Goal: Complete application form

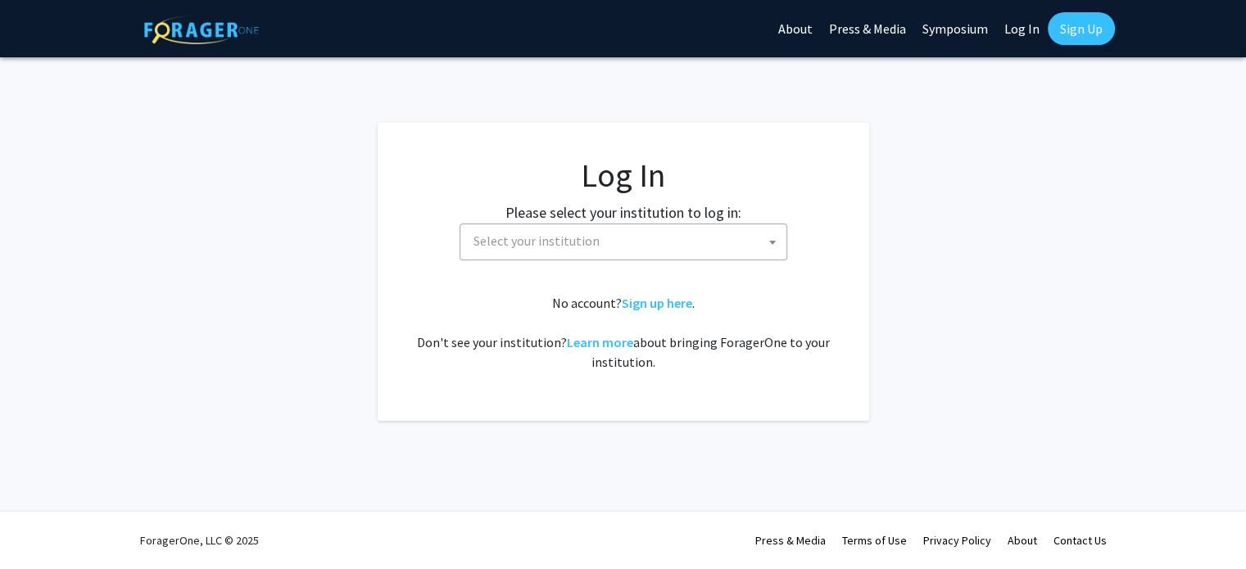
click at [677, 247] on span "Select your institution" at bounding box center [626, 241] width 319 height 34
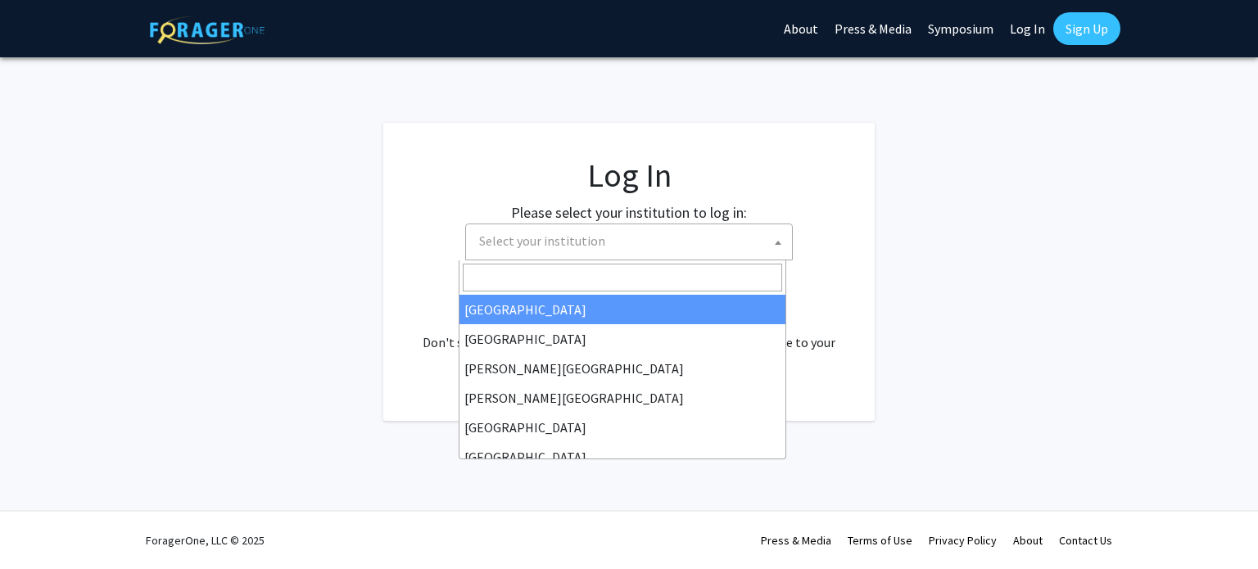
select select "34"
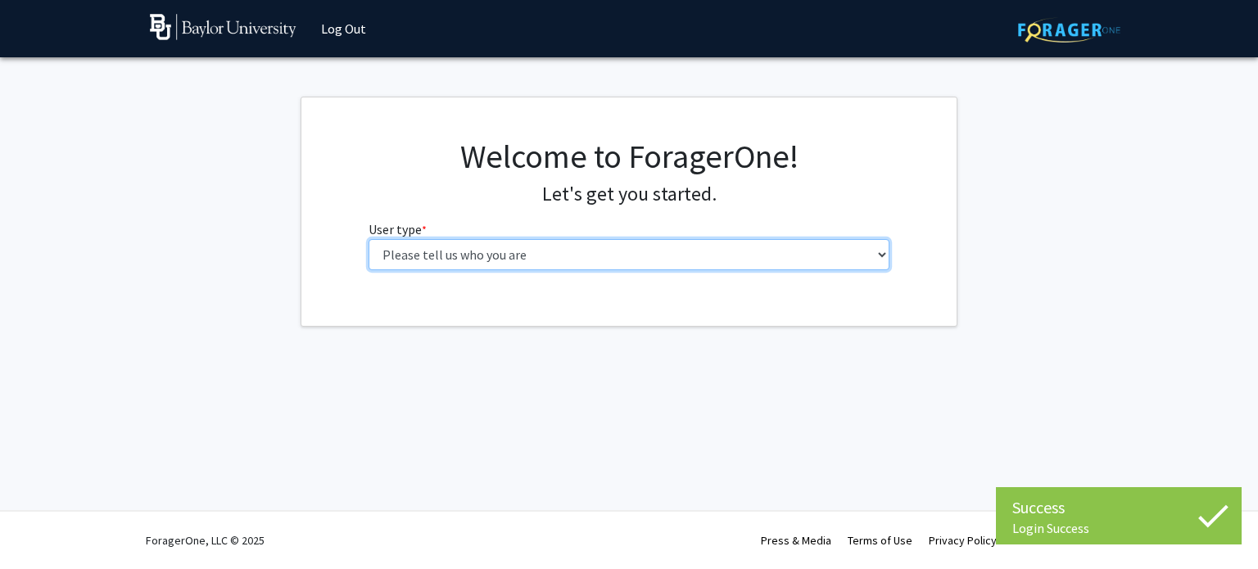
click at [606, 260] on select "Please tell us who you are Undergraduate Student Master's Student Doctoral Cand…" at bounding box center [630, 254] width 522 height 31
select select "1: undergrad"
click at [369, 239] on select "Please tell us who you are Undergraduate Student Master's Student Doctoral Cand…" at bounding box center [630, 254] width 522 height 31
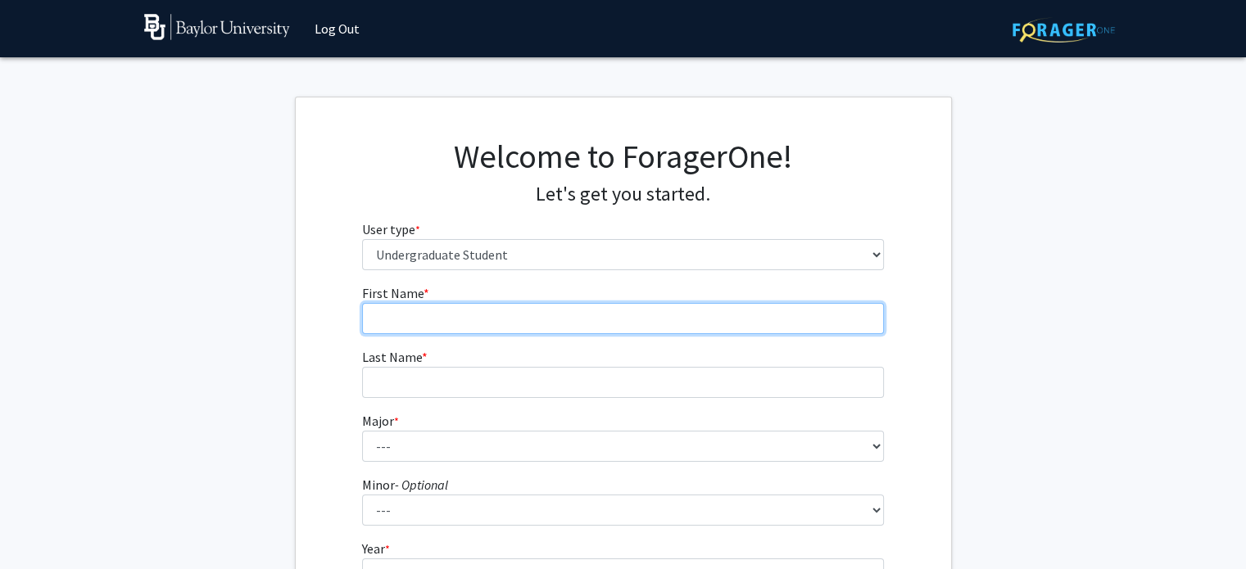
click at [703, 329] on input "First Name * required" at bounding box center [623, 318] width 522 height 31
type input "[PERSON_NAME]"
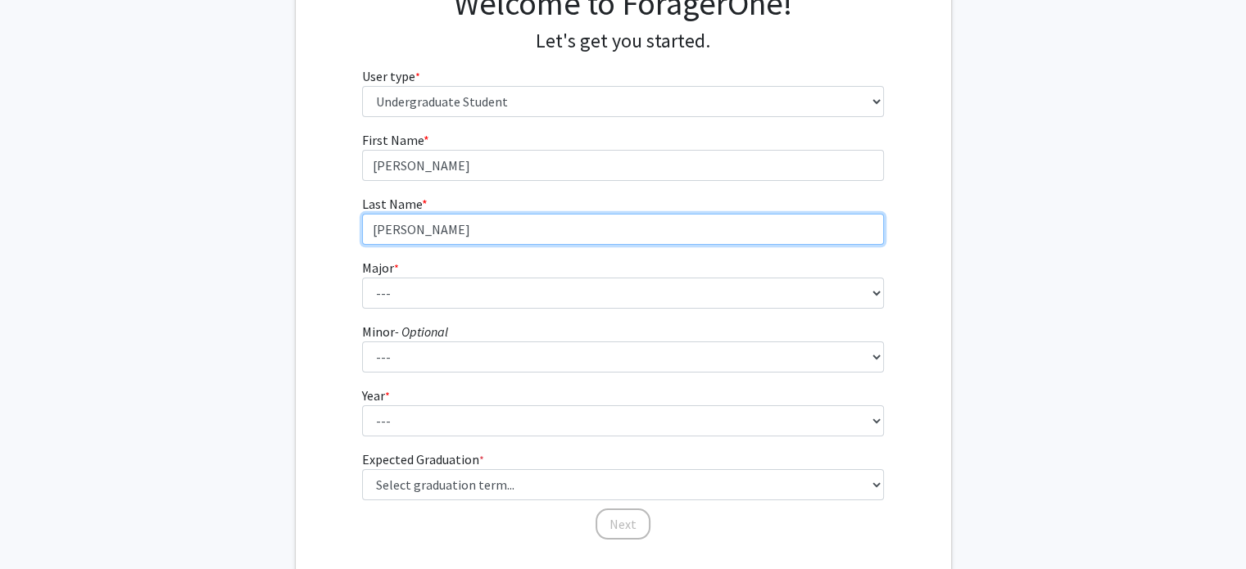
scroll to position [154, 0]
type input "[PERSON_NAME]"
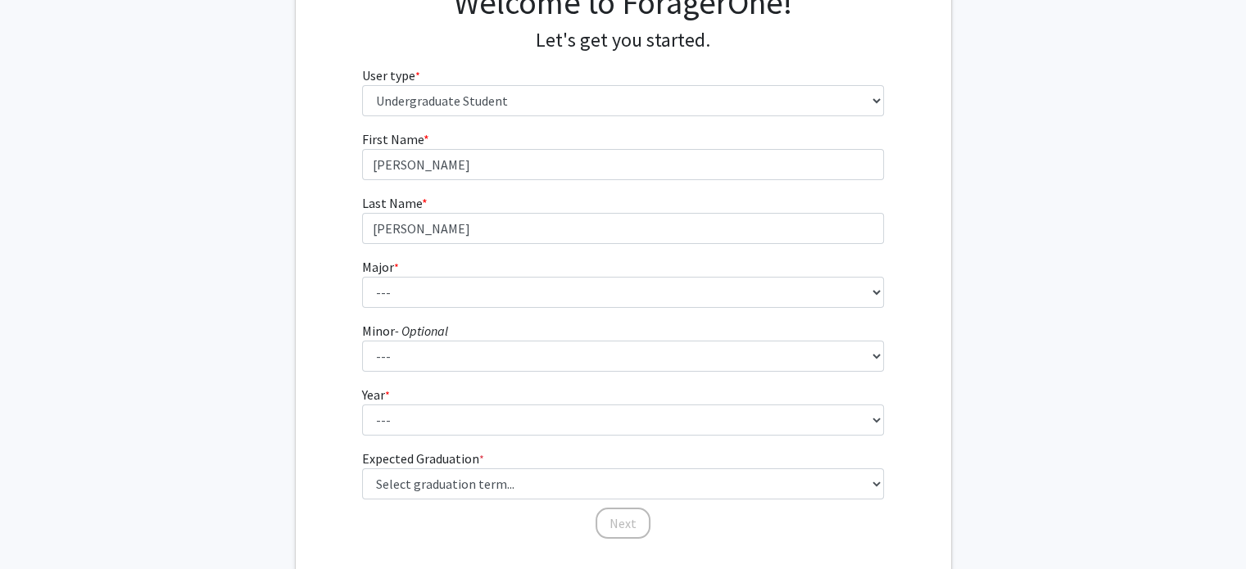
click at [565, 275] on fg-select "Major * required --- Accounting American Studies Anthropology Apparel Design & …" at bounding box center [623, 282] width 522 height 51
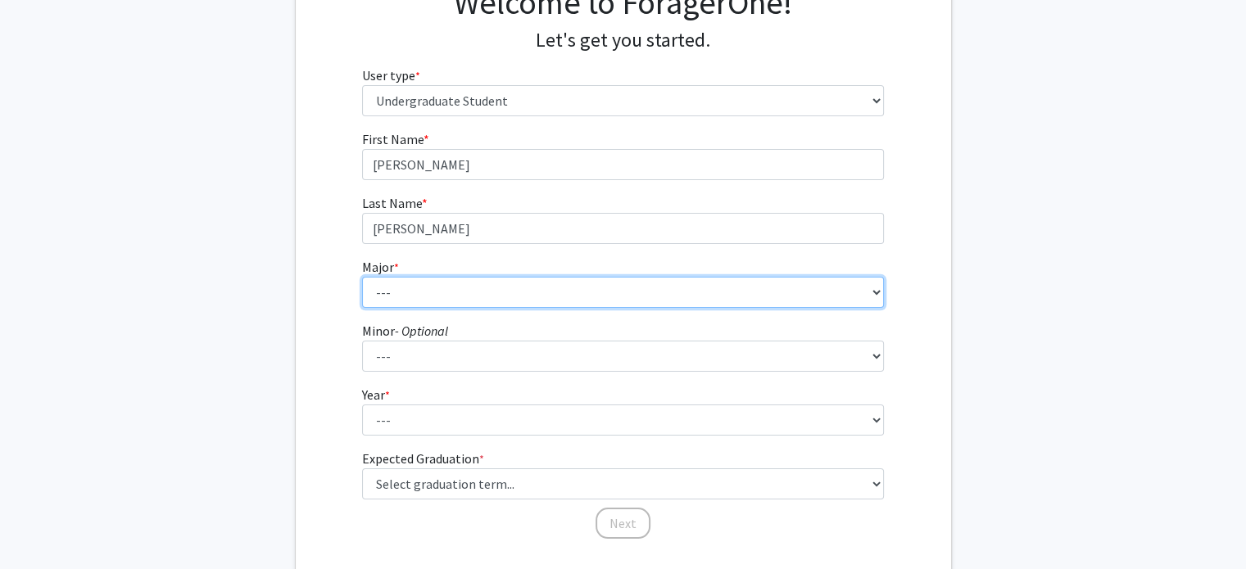
click at [561, 288] on select "--- Accounting American Studies Anthropology Apparel Design & Product Developme…" at bounding box center [623, 292] width 522 height 31
select select "16: 2681"
click at [362, 277] on select "--- Accounting American Studies Anthropology Apparel Design & Product Developme…" at bounding box center [623, 292] width 522 height 31
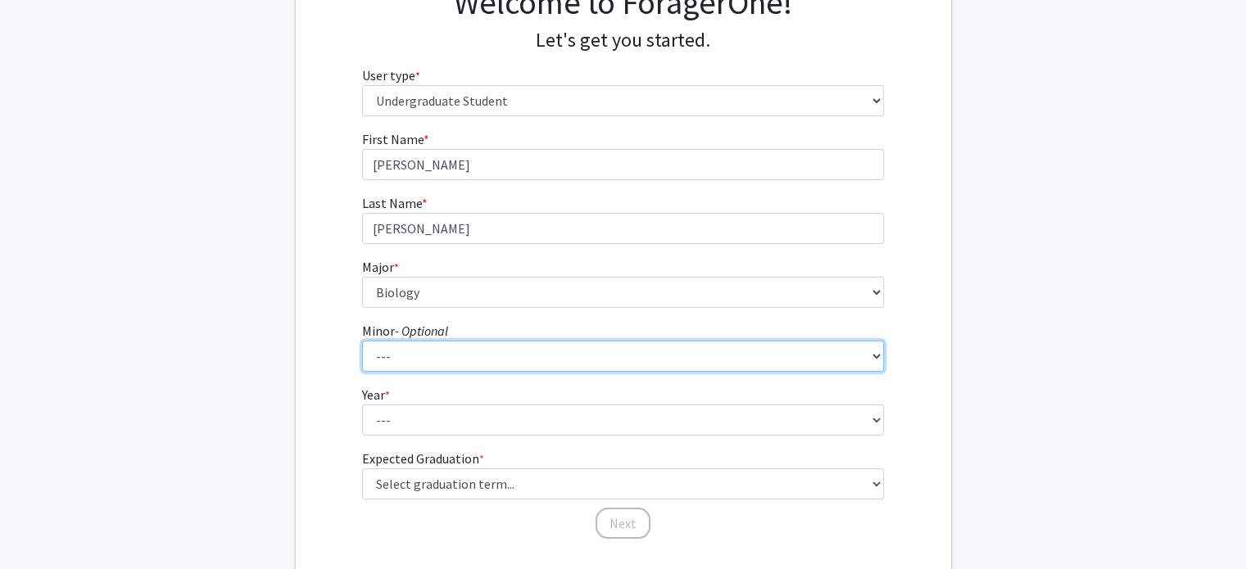
click at [489, 354] on select "--- Advertising American Sign Language American Studies Anthropology Apparel Me…" at bounding box center [623, 356] width 522 height 31
select select "12: 2075"
click at [362, 341] on select "--- Advertising American Sign Language American Studies Anthropology Apparel Me…" at bounding box center [623, 356] width 522 height 31
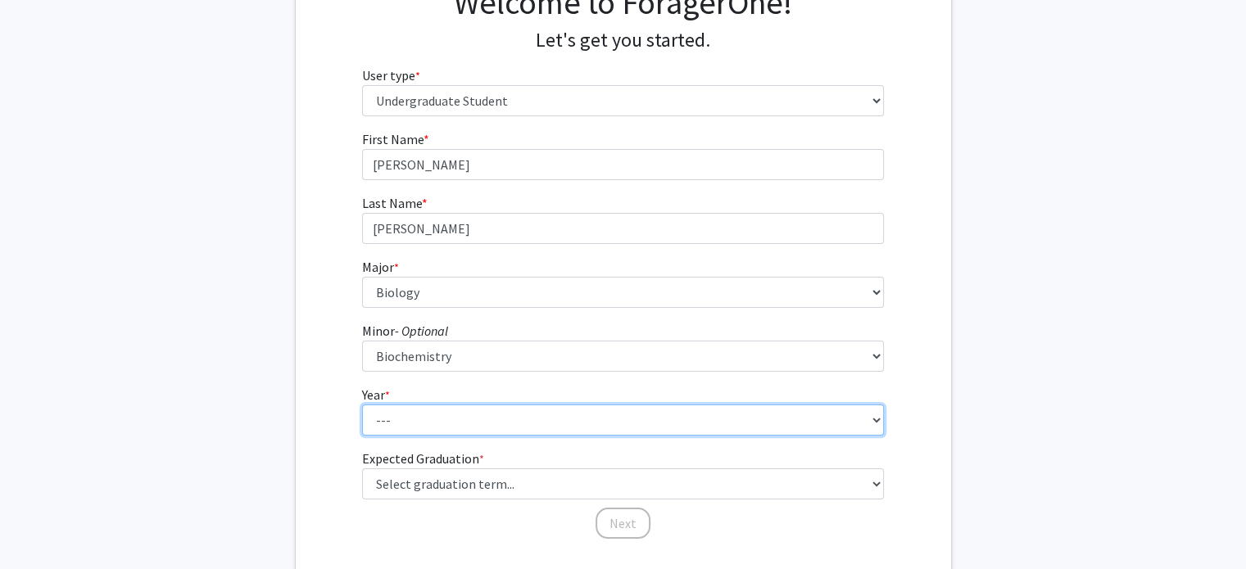
click at [587, 423] on select "--- First-year Sophomore Junior Senior Postbaccalaureate Certificate" at bounding box center [623, 420] width 522 height 31
select select "4: senior"
click at [362, 405] on select "--- First-year Sophomore Junior Senior Postbaccalaureate Certificate" at bounding box center [623, 420] width 522 height 31
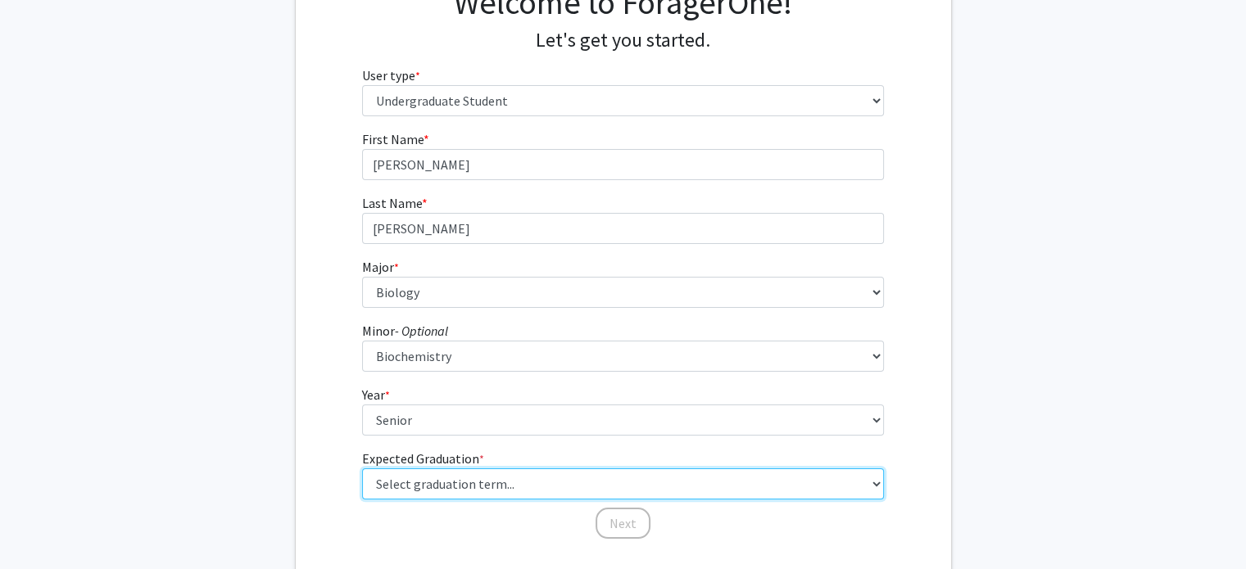
click at [491, 482] on select "Select graduation term... Spring 2025 Summer 2025 Fall 2025 Winter 2025 Spring …" at bounding box center [623, 484] width 522 height 31
select select "5: spring_2026"
click at [362, 469] on select "Select graduation term... Spring 2025 Summer 2025 Fall 2025 Winter 2025 Spring …" at bounding box center [623, 484] width 522 height 31
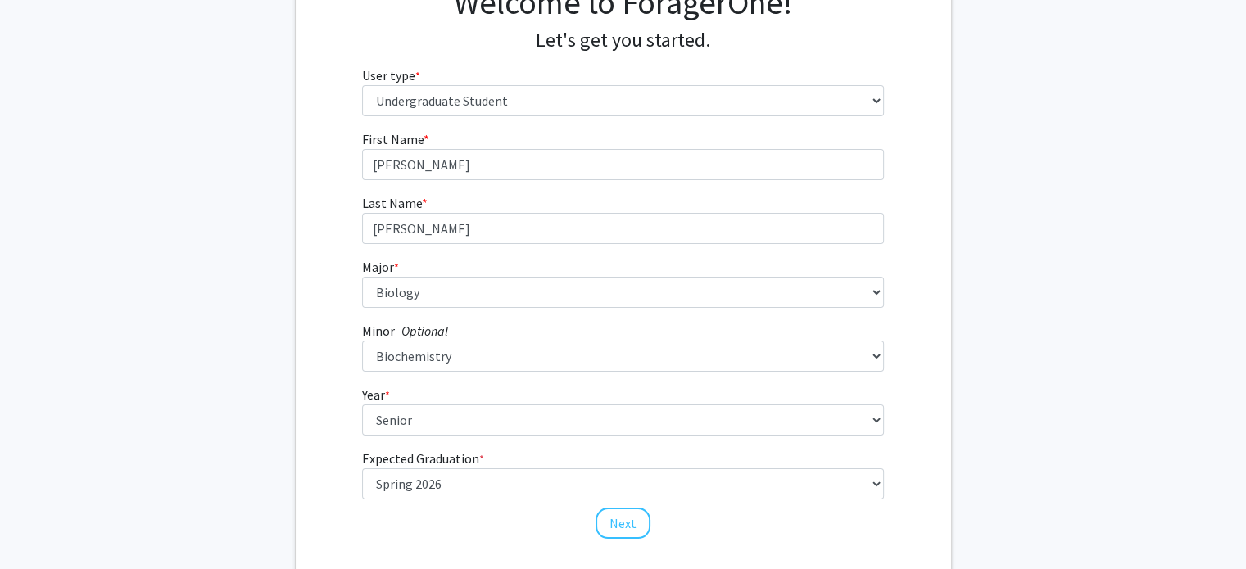
click at [1008, 277] on fg-get-started "Welcome to ForagerOne! Let's get you started. User type * required Please tell …" at bounding box center [623, 263] width 1246 height 641
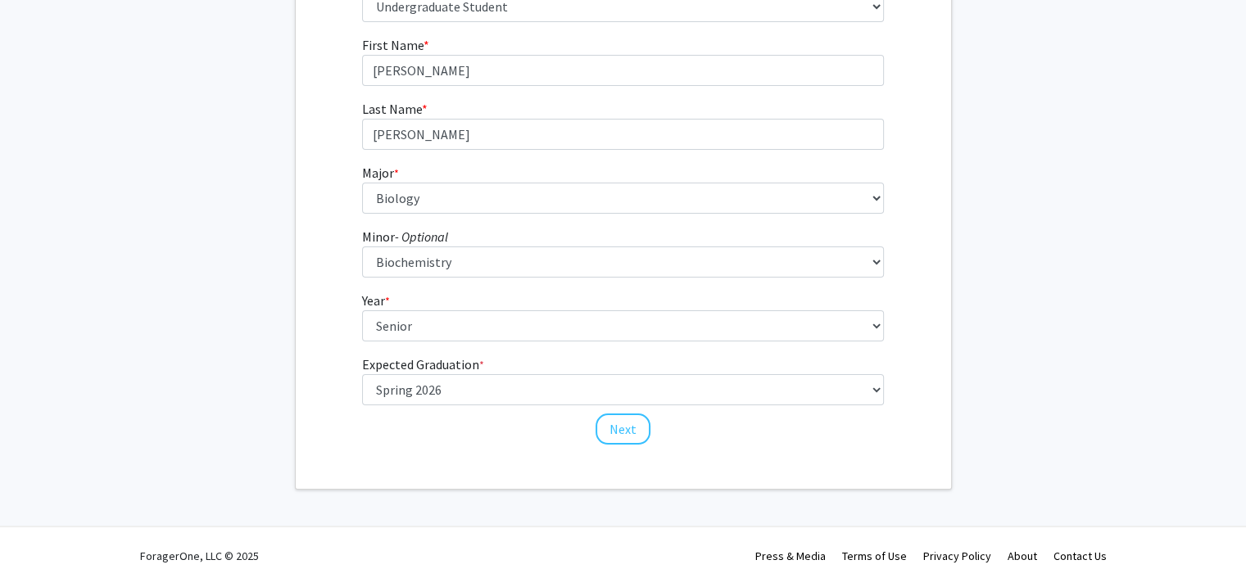
scroll to position [263, 0]
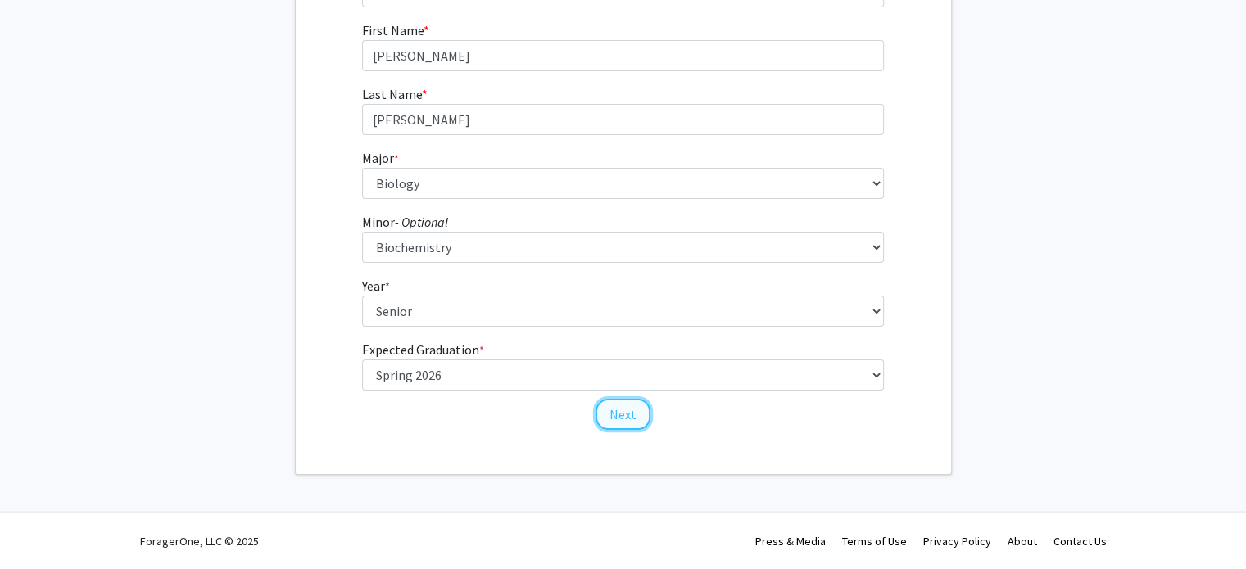
click at [623, 415] on button "Next" at bounding box center [623, 414] width 55 height 31
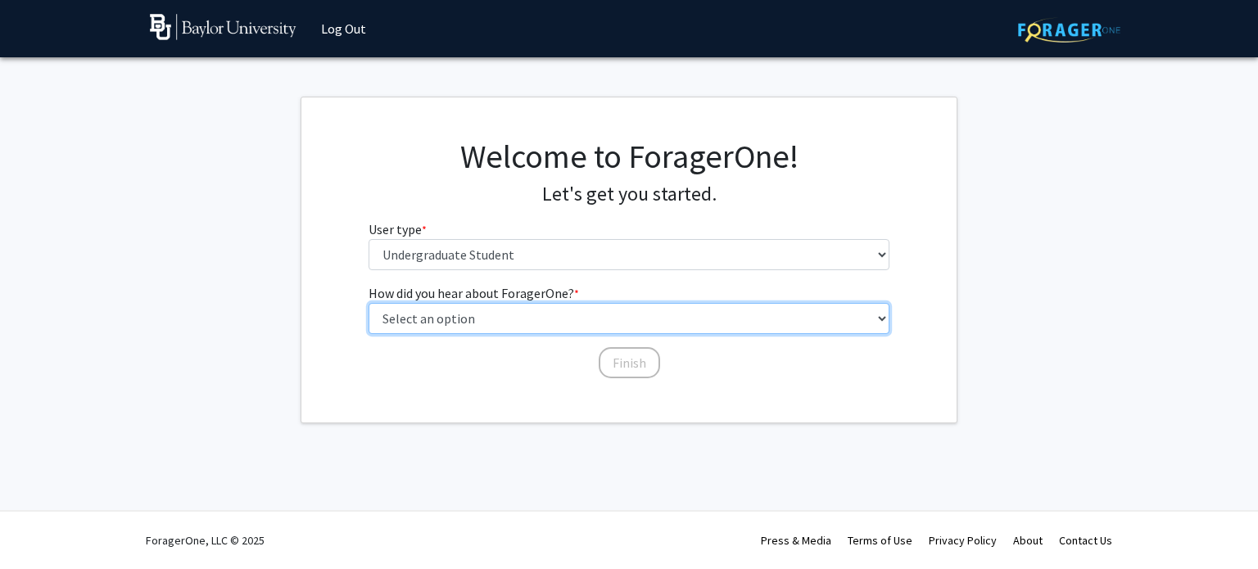
click at [593, 315] on select "Select an option Peer/student recommendation Faculty/staff recommendation Unive…" at bounding box center [630, 318] width 522 height 31
select select "2: faculty_recommendation"
click at [369, 303] on select "Select an option Peer/student recommendation Faculty/staff recommendation Unive…" at bounding box center [630, 318] width 522 height 31
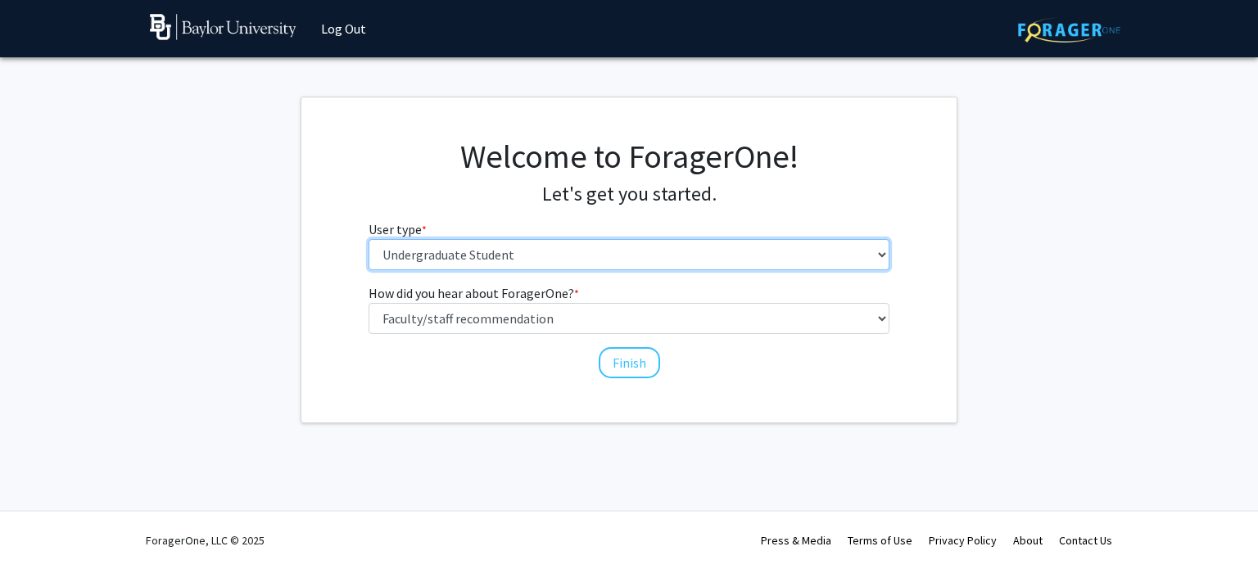
click at [597, 250] on select "Please tell us who you are Undergraduate Student Master's Student Doctoral Cand…" at bounding box center [630, 254] width 522 height 31
click at [369, 239] on select "Please tell us who you are Undergraduate Student Master's Student Doctoral Cand…" at bounding box center [630, 254] width 522 height 31
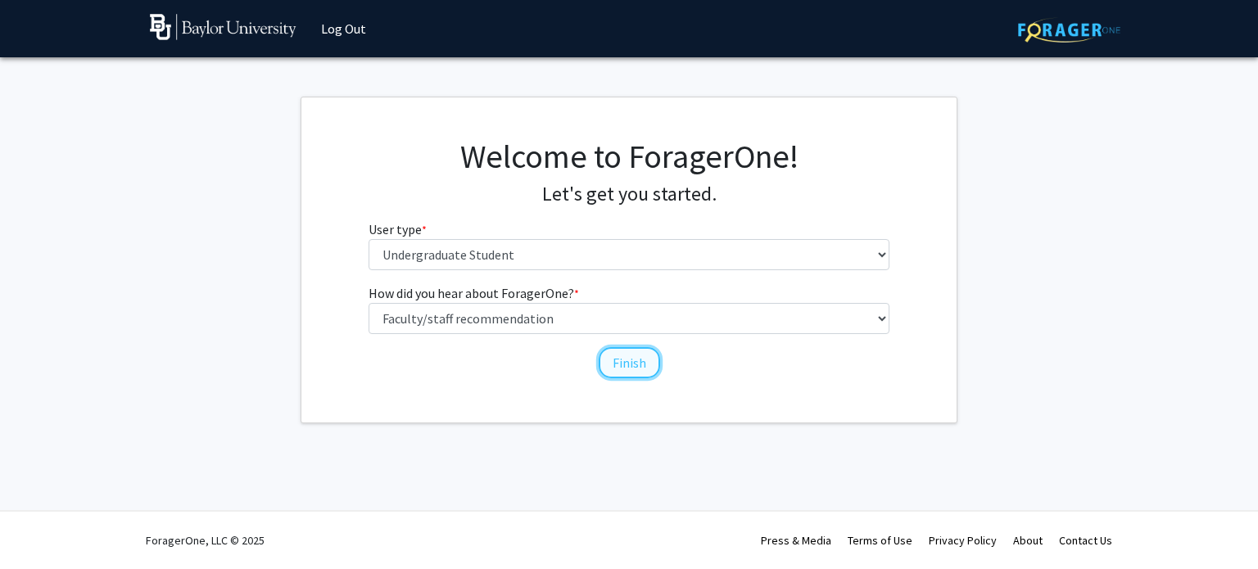
click at [627, 356] on button "Finish" at bounding box center [629, 362] width 61 height 31
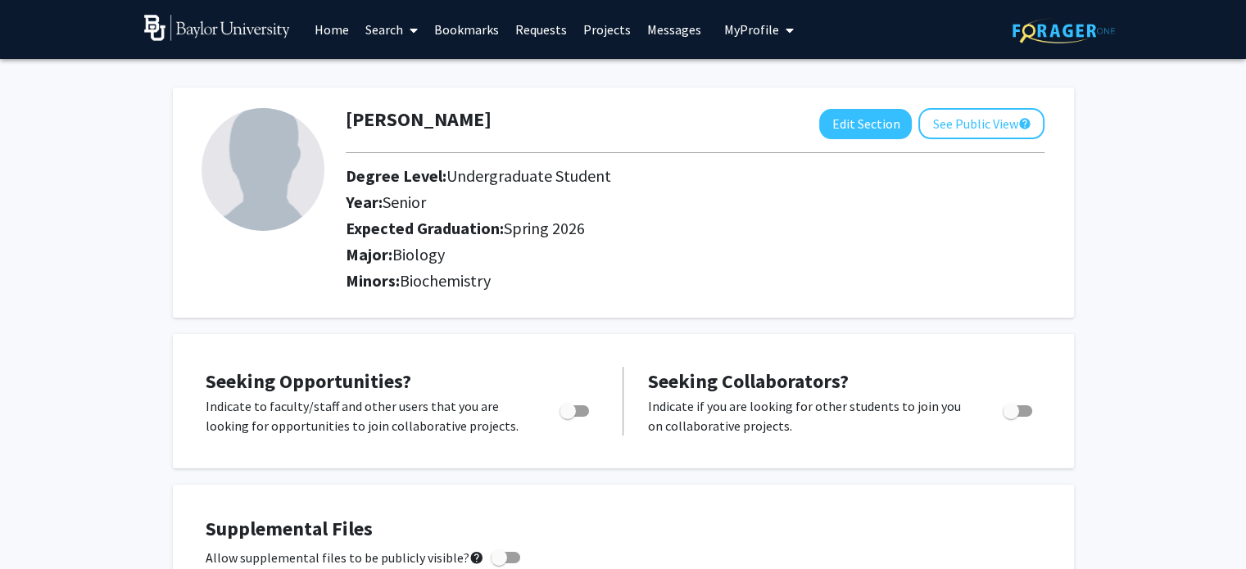
click at [252, 150] on img at bounding box center [263, 169] width 123 height 123
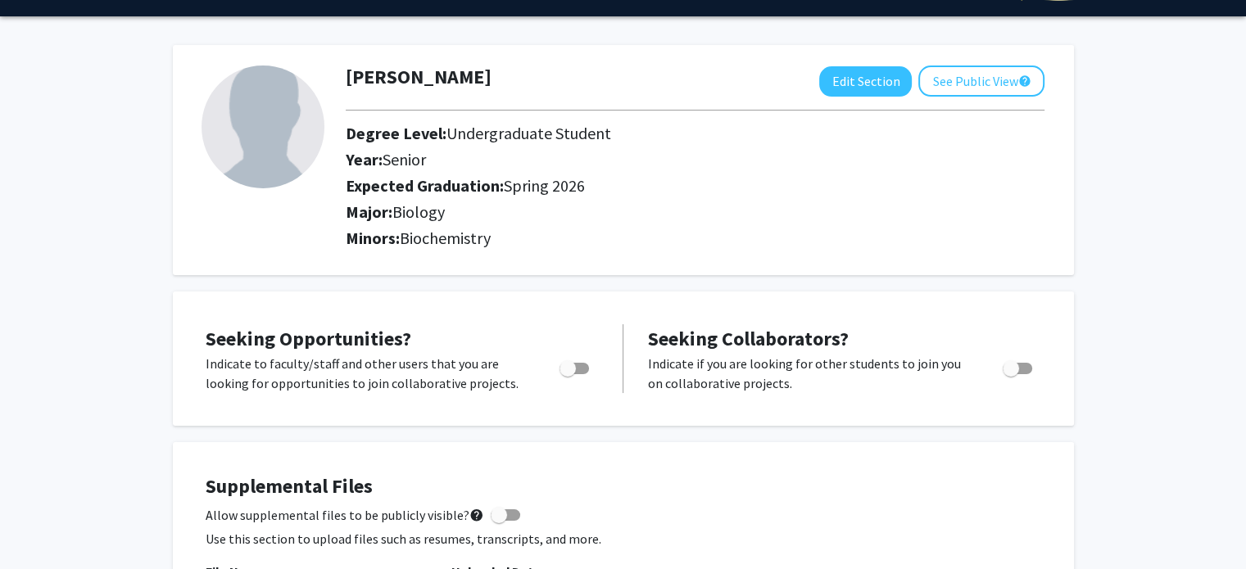
scroll to position [39, 0]
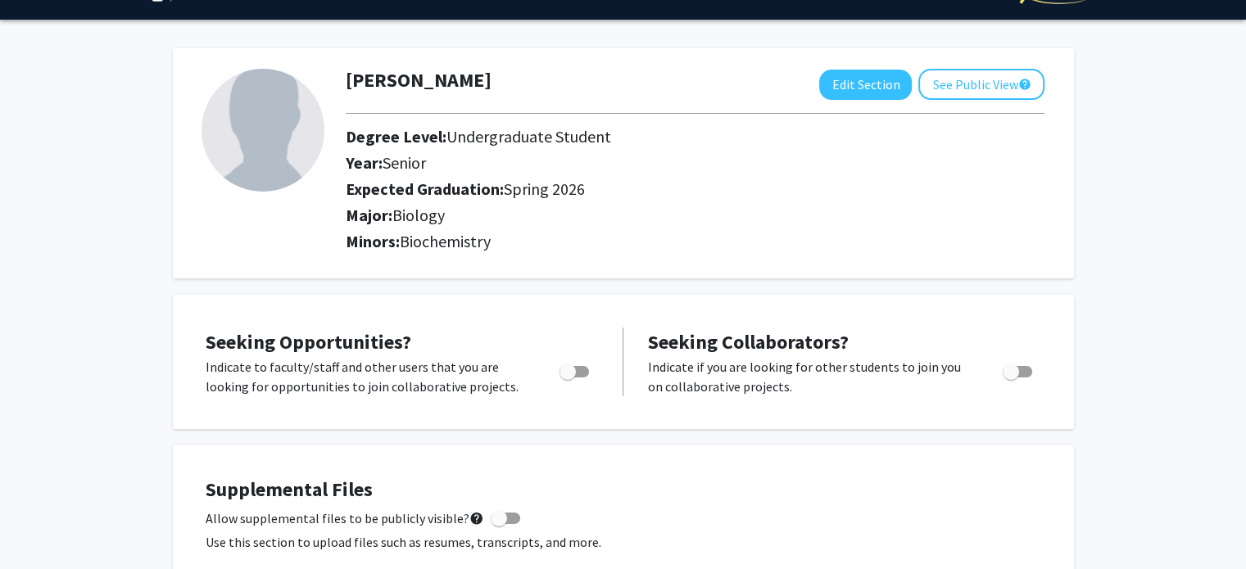
click at [285, 124] on img at bounding box center [263, 130] width 123 height 123
click at [849, 91] on button "Edit Section" at bounding box center [865, 85] width 93 height 30
select select "senior"
select select "33: spring_2026"
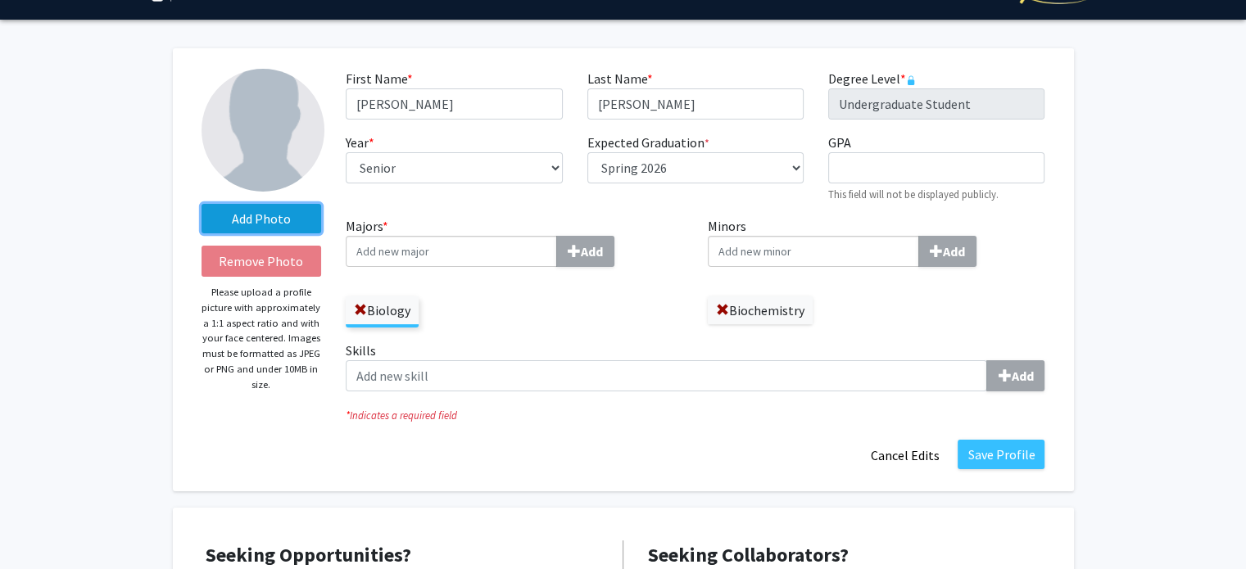
click at [292, 215] on label "Add Photo" at bounding box center [262, 218] width 120 height 29
click at [0, 0] on input "Add Photo" at bounding box center [0, 0] width 0 height 0
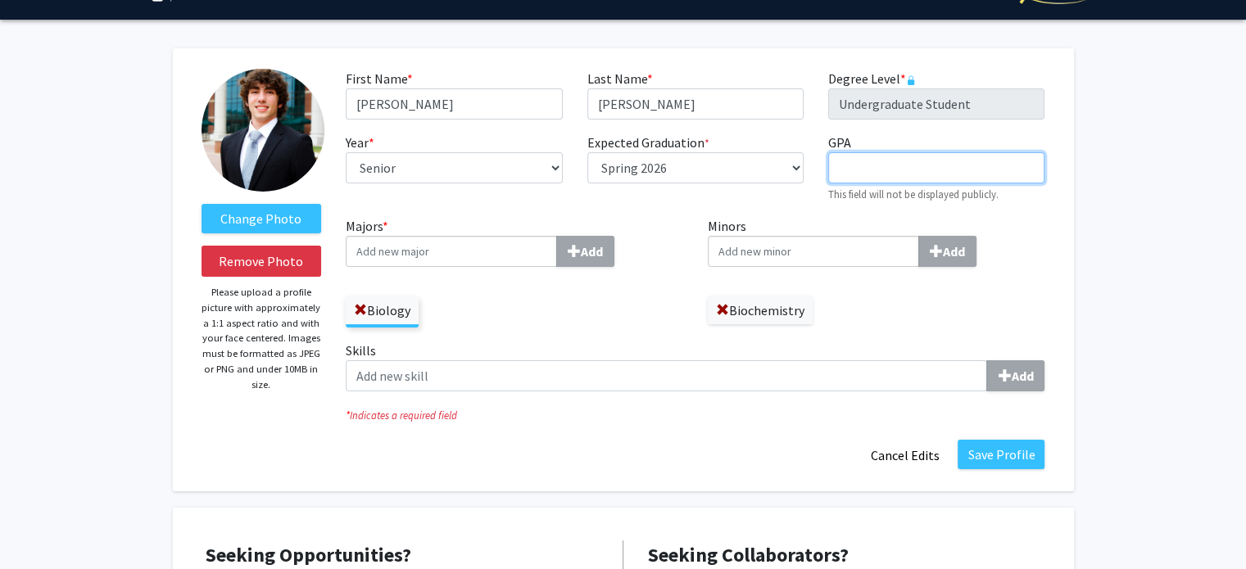
click at [869, 165] on input "GPA required" at bounding box center [936, 167] width 216 height 31
type input "3.95"
click at [770, 202] on div "Expected Graduation * required Select graduation term... Spring 2018 Summer 201…" at bounding box center [695, 168] width 241 height 70
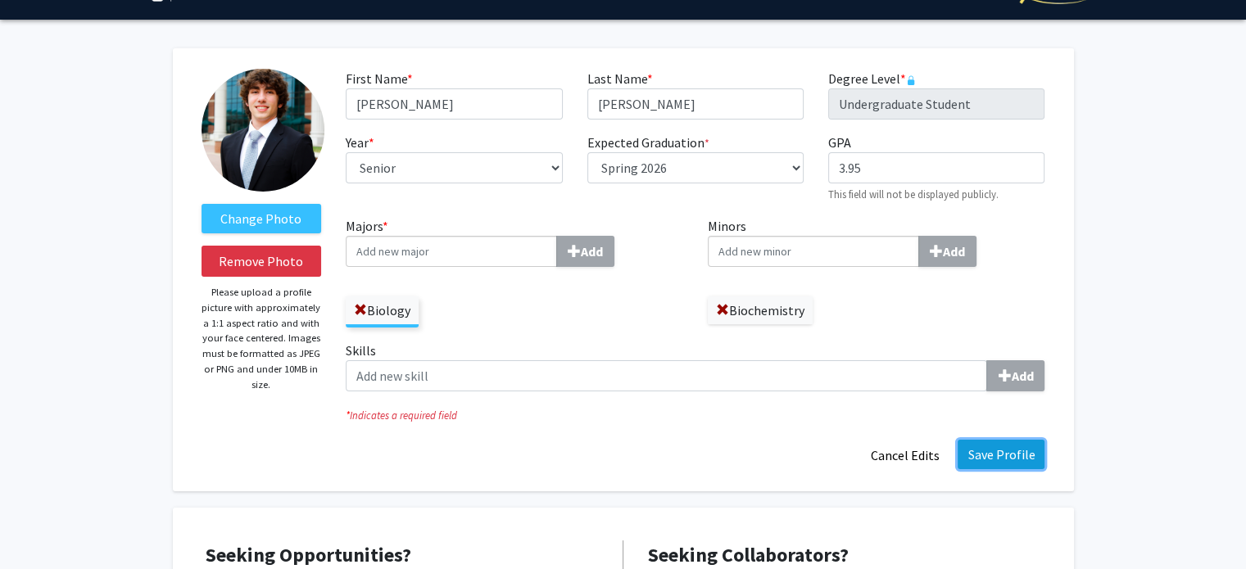
click at [1002, 459] on button "Save Profile" at bounding box center [1001, 454] width 87 height 29
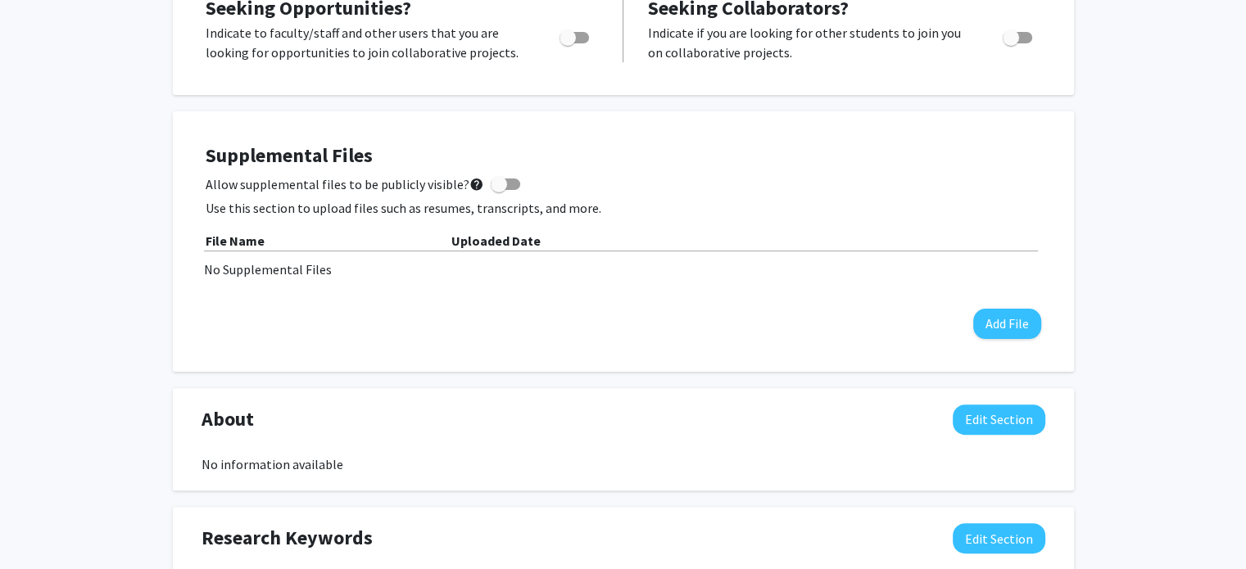
scroll to position [400, 0]
click at [496, 186] on span at bounding box center [499, 184] width 16 height 16
click at [498, 190] on input "Allow supplemental files to be publicly visible? help" at bounding box center [498, 190] width 1 height 1
checkbox input "true"
